Goal: Task Accomplishment & Management: Manage account settings

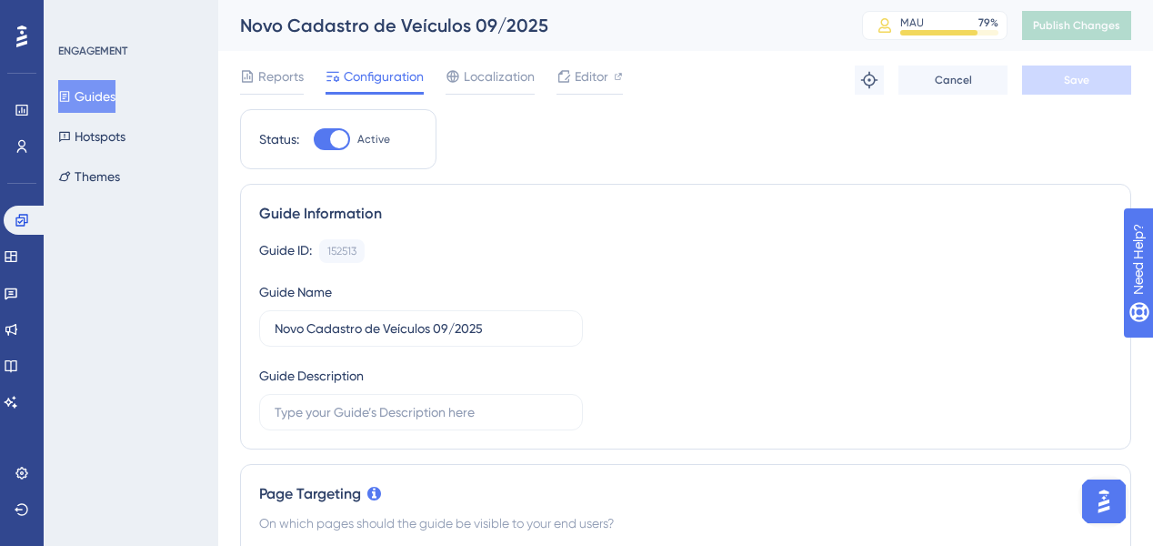
click at [115, 87] on button "Guides" at bounding box center [86, 96] width 57 height 33
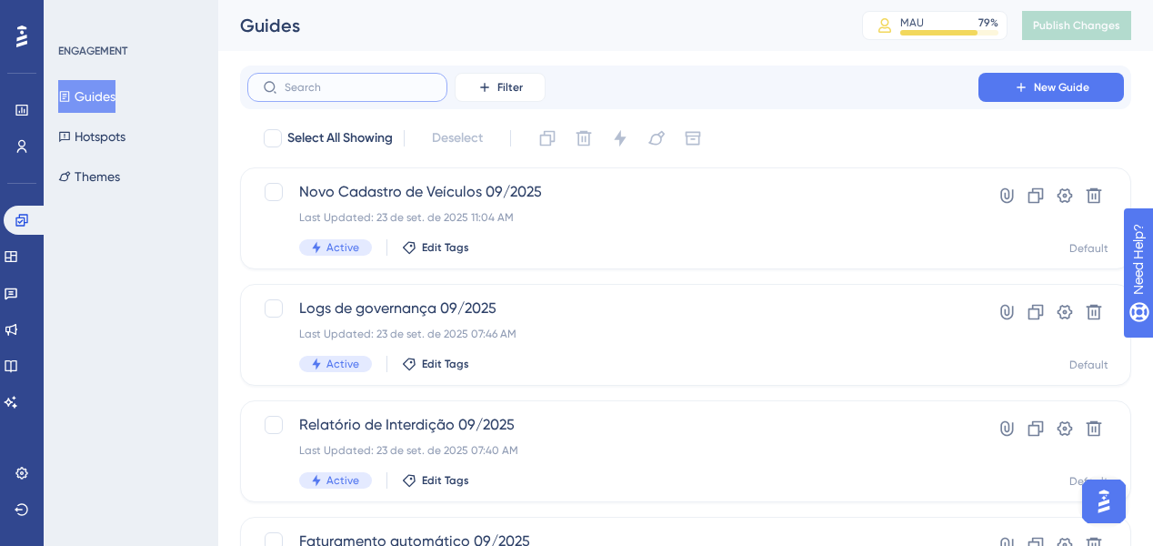
click at [415, 85] on input "text" at bounding box center [358, 87] width 147 height 13
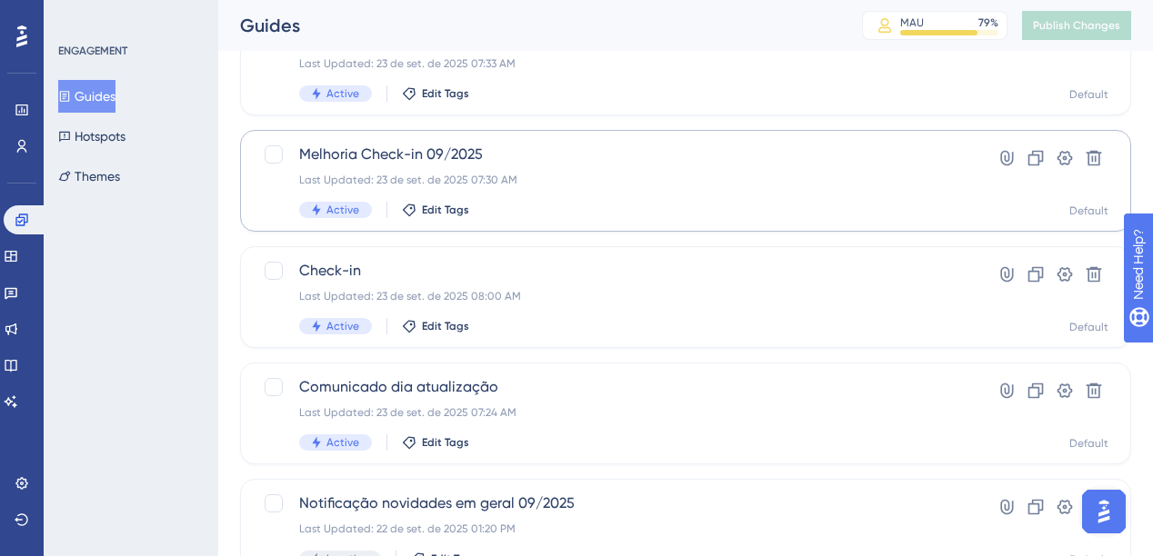
scroll to position [509, 0]
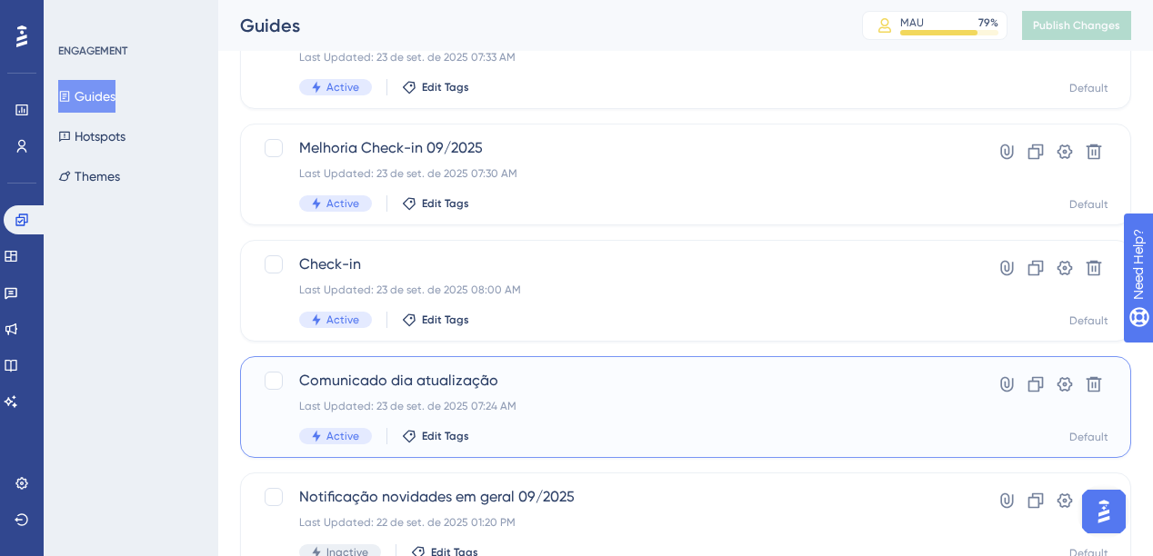
click at [543, 382] on span "Comunicado dia atualização" at bounding box center [612, 381] width 627 height 22
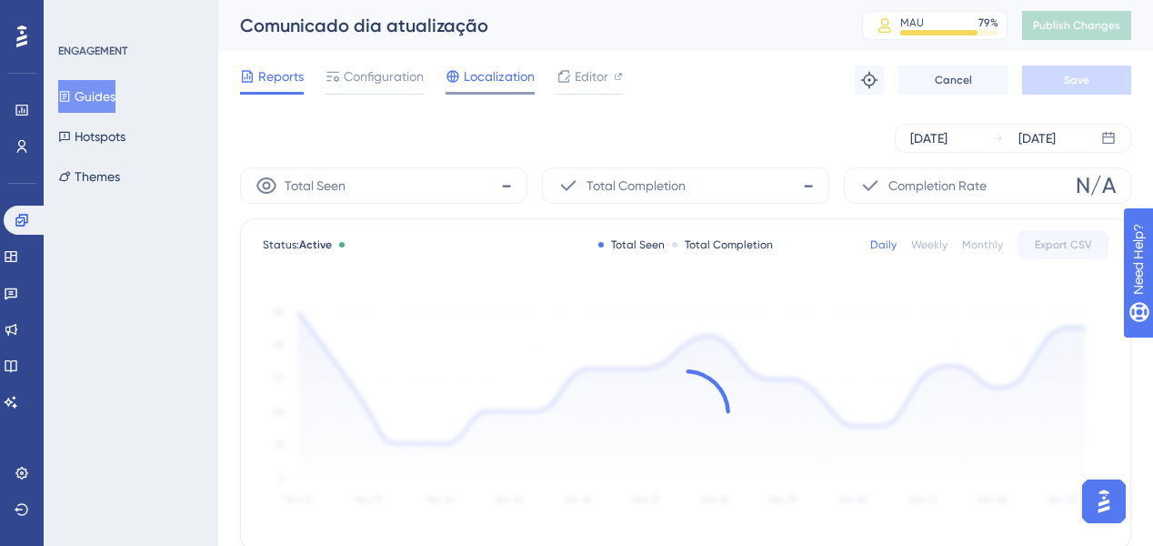
click at [477, 73] on span "Localization" at bounding box center [499, 76] width 71 height 22
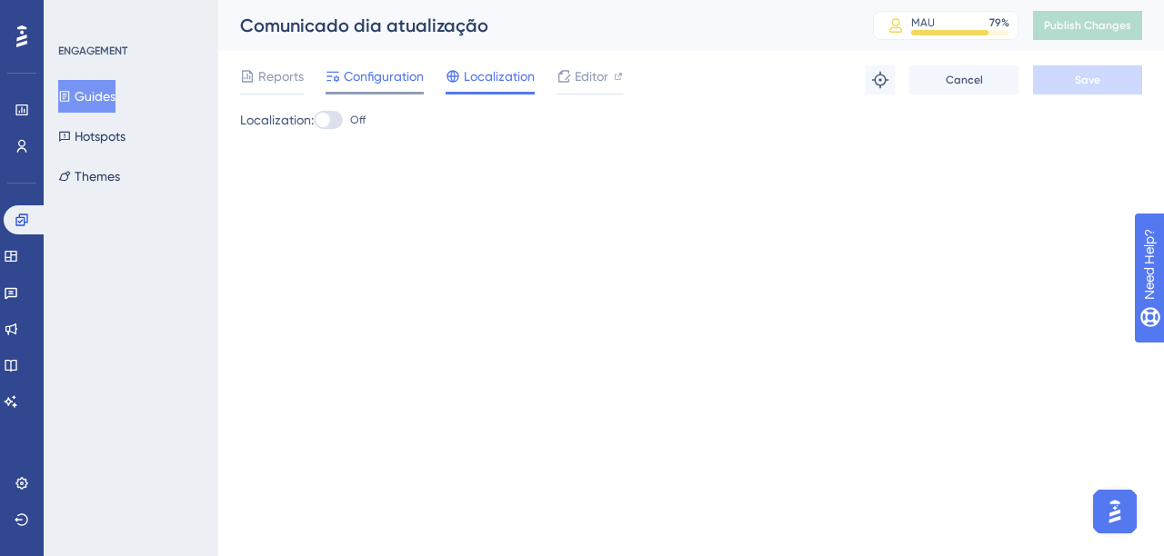
click at [359, 80] on span "Configuration" at bounding box center [384, 76] width 80 height 22
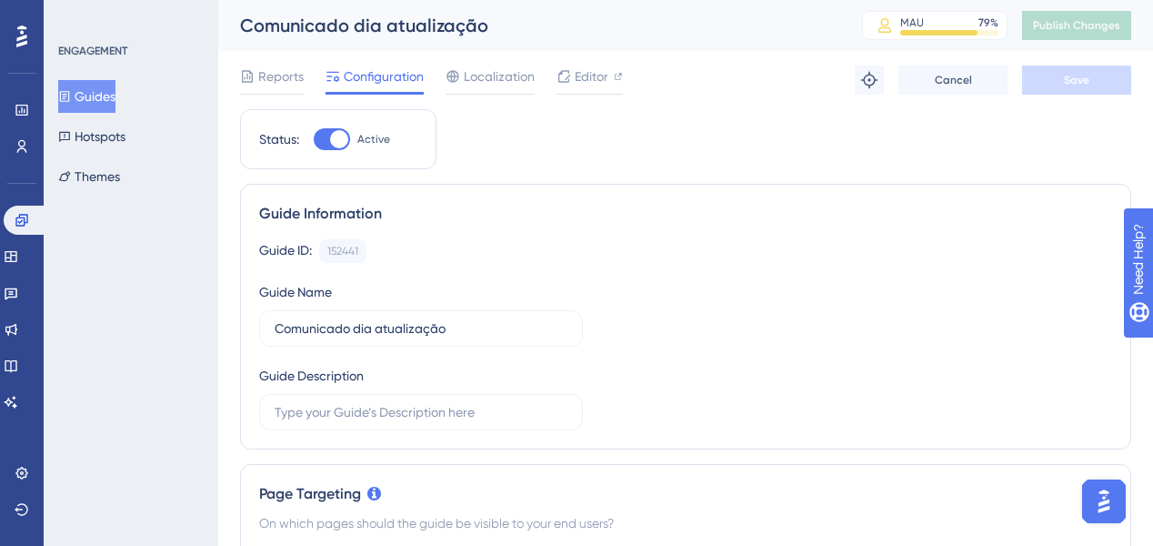
drag, startPoint x: 331, startPoint y: 142, endPoint x: 864, endPoint y: 178, distance: 534.0
click at [331, 142] on div at bounding box center [339, 139] width 18 height 18
click at [314, 140] on input "Active" at bounding box center [313, 139] width 1 height 1
checkbox input "false"
click at [1097, 71] on button "Save" at bounding box center [1076, 79] width 109 height 29
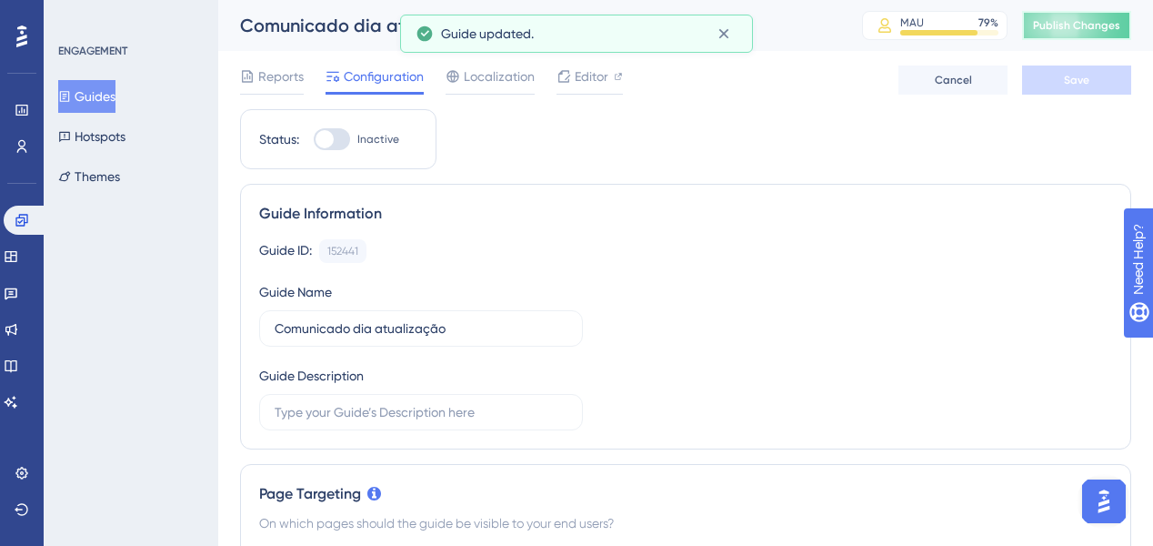
click at [1087, 23] on span "Publish Changes" at bounding box center [1076, 25] width 87 height 15
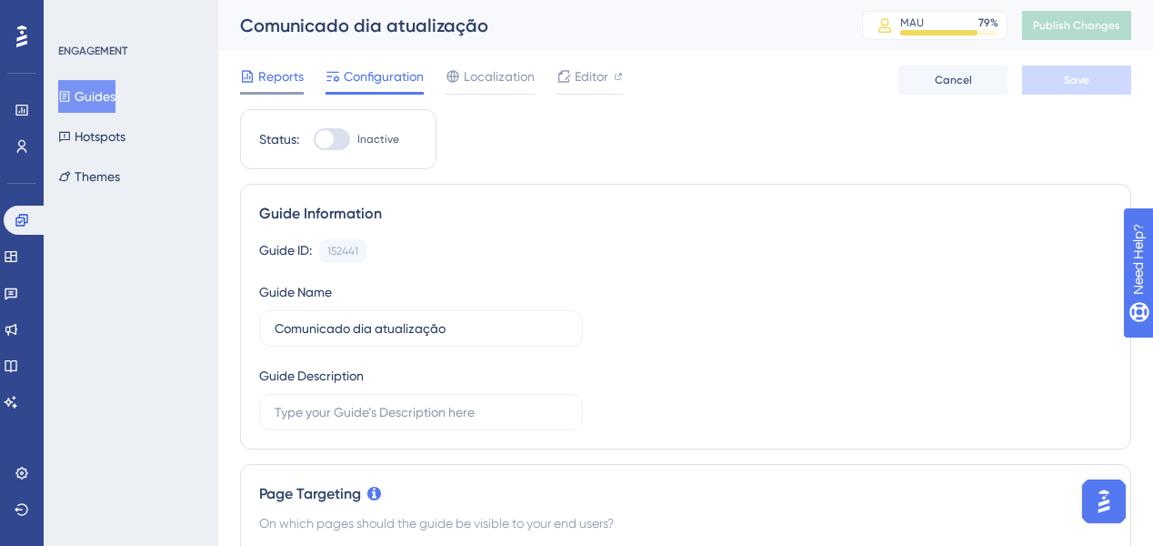
click at [274, 80] on span "Reports" at bounding box center [280, 76] width 45 height 22
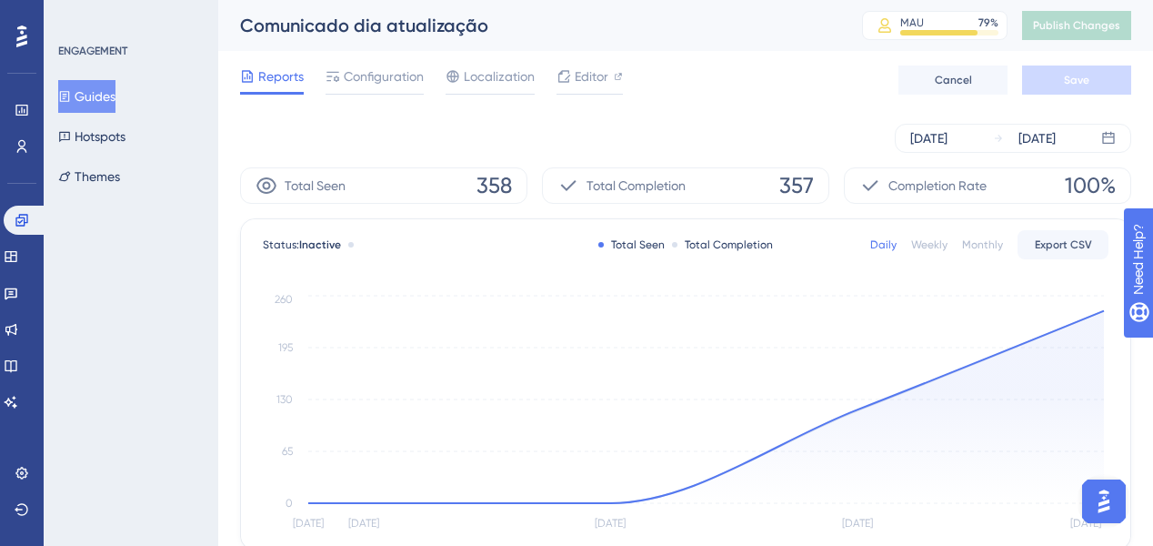
click at [115, 90] on button "Guides" at bounding box center [86, 96] width 57 height 33
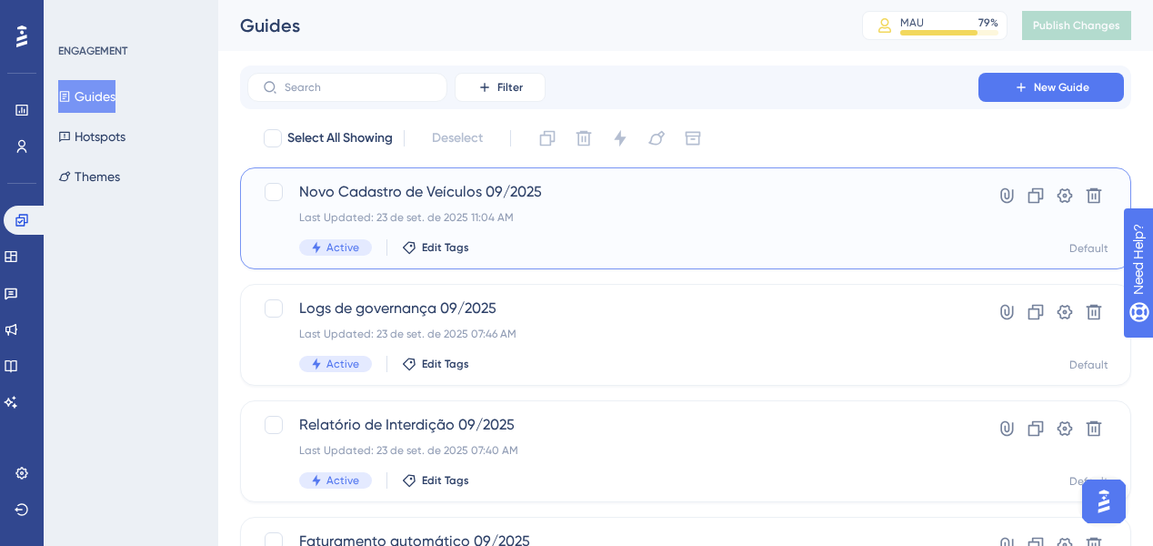
click at [564, 219] on div "Last Updated: 23 de set. de 2025 11:04 AM" at bounding box center [612, 217] width 627 height 15
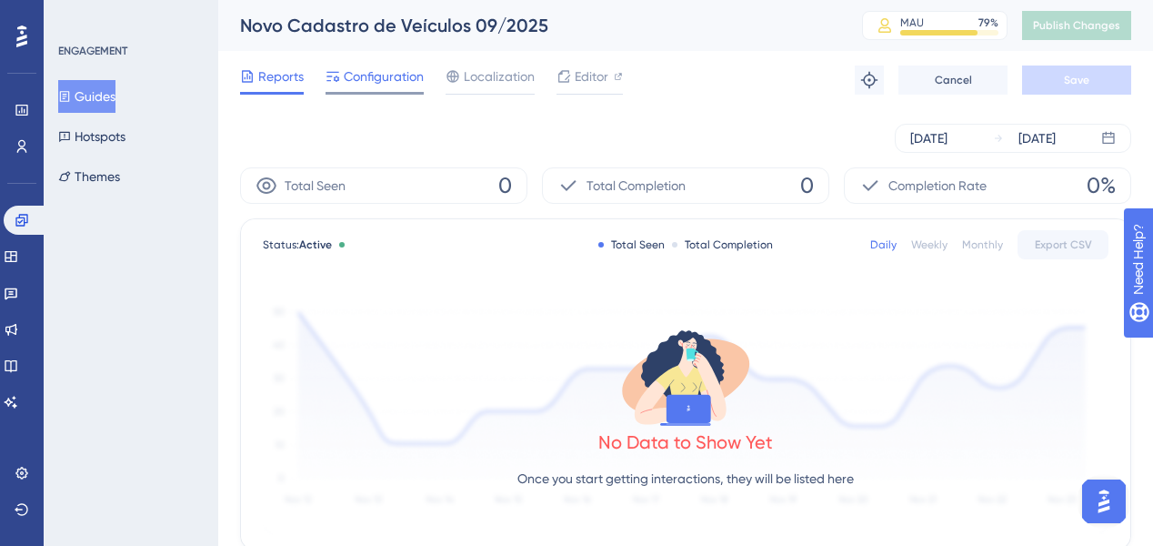
click at [393, 76] on span "Configuration" at bounding box center [384, 76] width 80 height 22
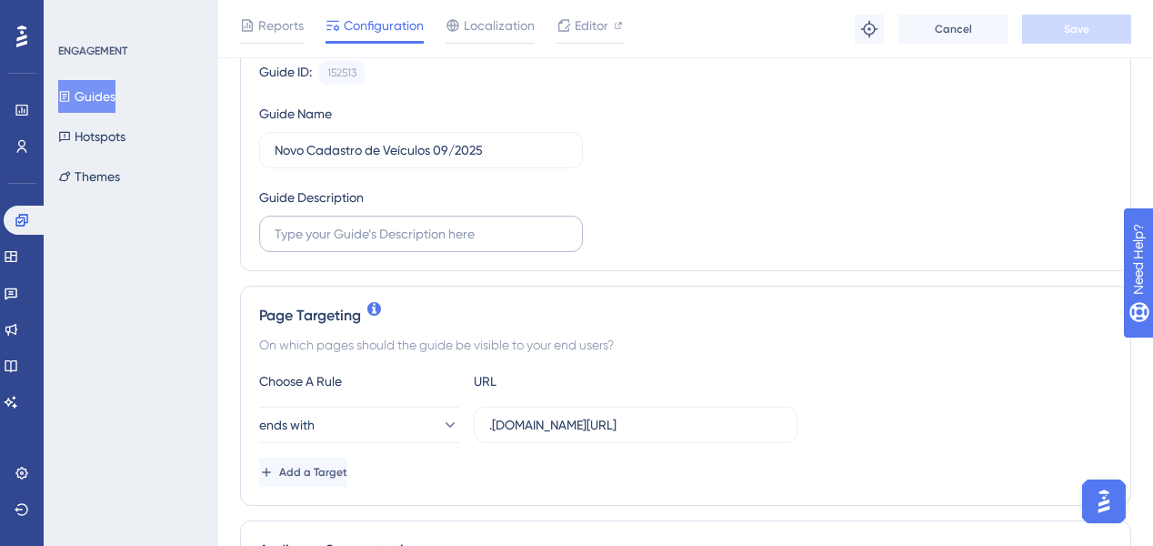
scroll to position [145, 0]
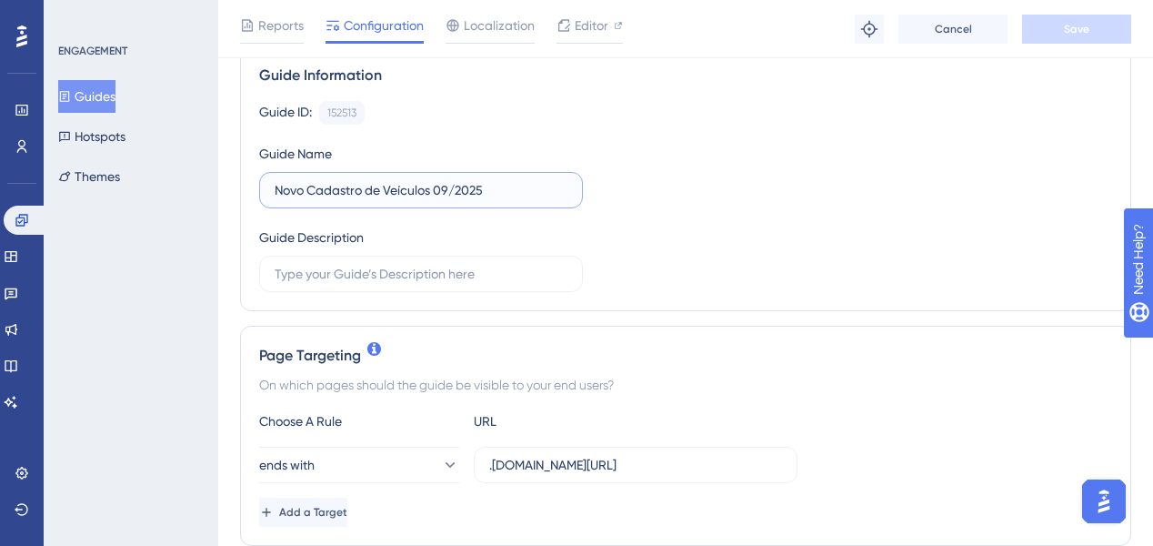
click at [496, 196] on input "Novo Cadastro de Veículos 09/2025" at bounding box center [421, 190] width 293 height 20
click at [291, 187] on input "Novo Cadastro de Veículos 09/2025" at bounding box center [421, 190] width 293 height 20
click at [291, 186] on input "Novo Cadastro de Veículos 09/2025" at bounding box center [421, 190] width 293 height 20
type input "Cadastro de Veículos 09/2025"
click at [1053, 37] on button "Save" at bounding box center [1076, 29] width 109 height 29
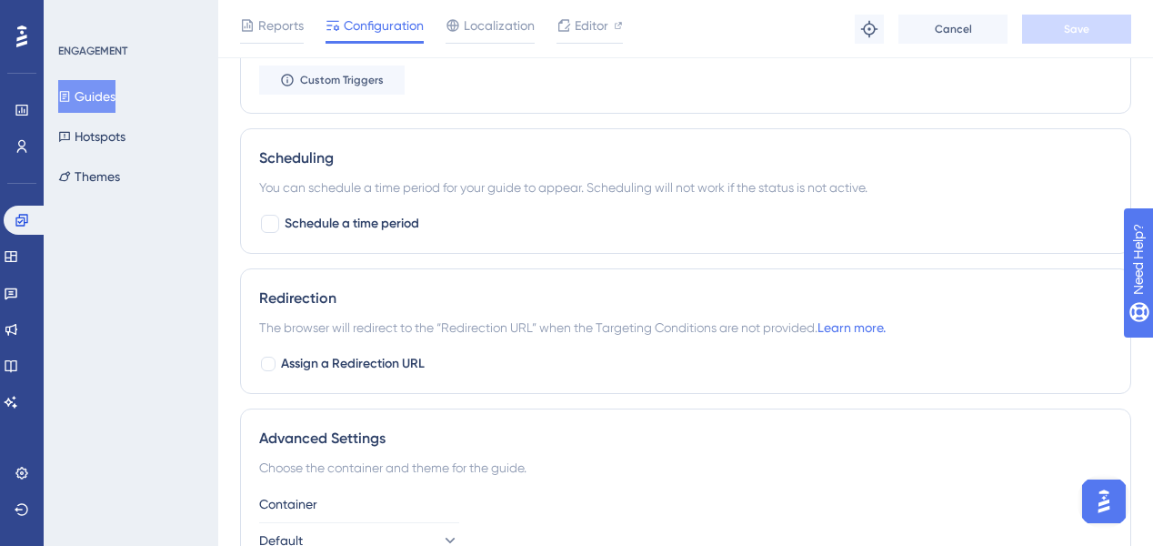
scroll to position [766, 0]
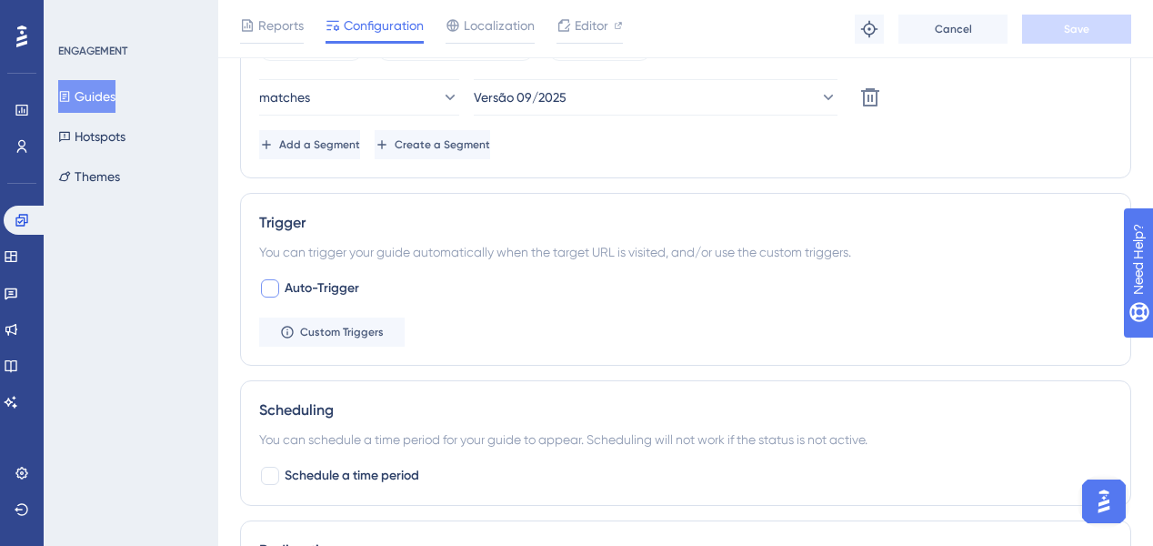
click at [331, 287] on span "Auto-Trigger" at bounding box center [322, 288] width 75 height 22
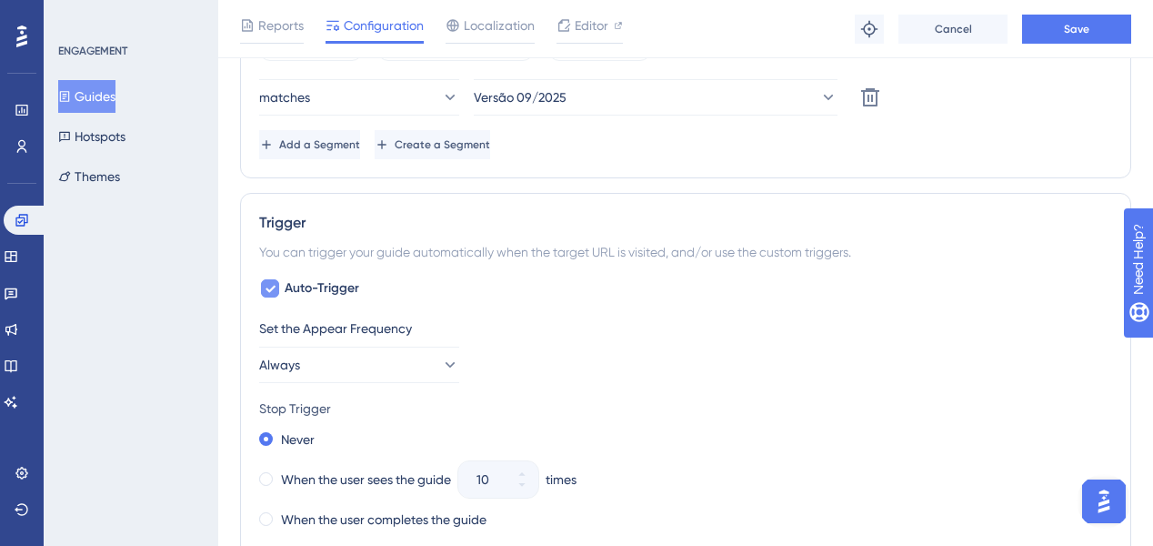
click at [331, 287] on span "Auto-Trigger" at bounding box center [322, 288] width 75 height 22
checkbox input "false"
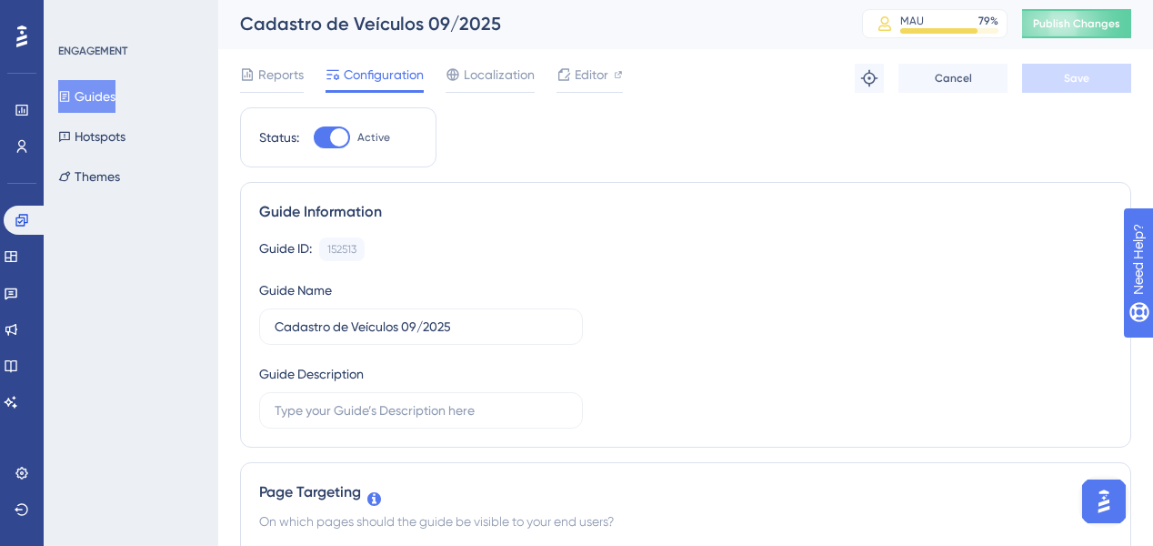
scroll to position [0, 0]
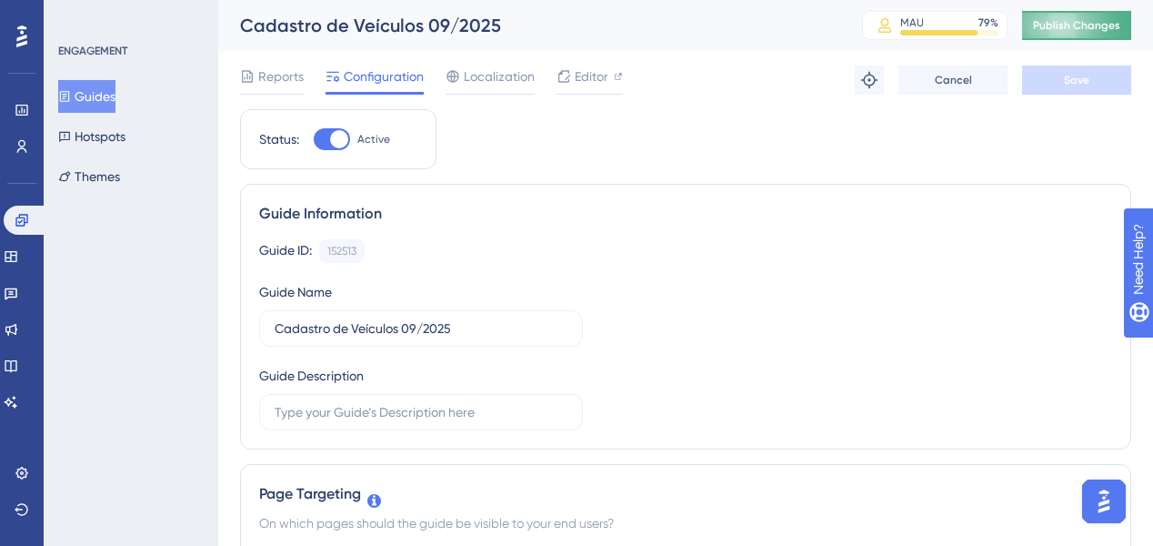
click at [1084, 28] on button "Publish Changes" at bounding box center [1076, 25] width 109 height 29
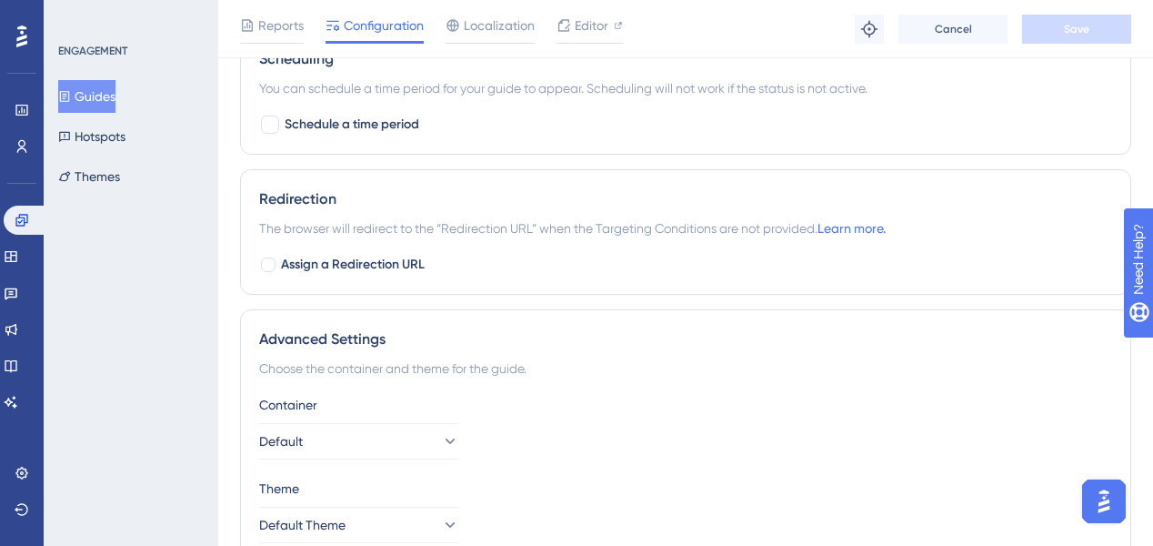
scroll to position [911, 0]
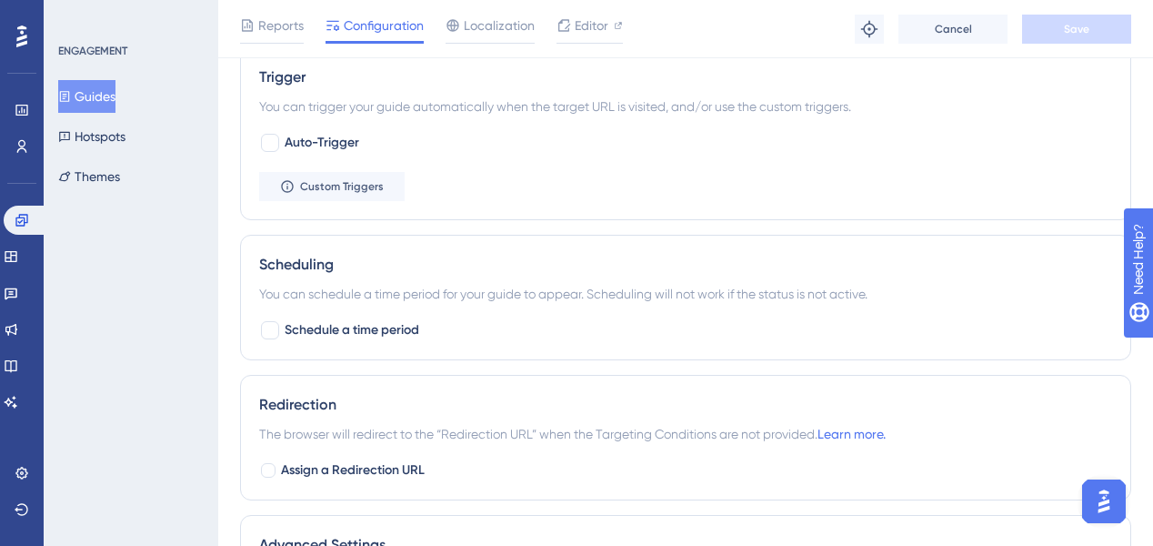
click at [112, 103] on button "Guides" at bounding box center [86, 96] width 57 height 33
